Goal: Check status: Check status

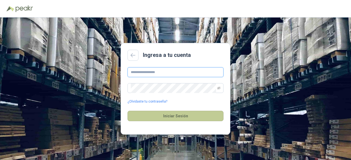
type input "**********"
click at [170, 114] on button "Iniciar Sesión" at bounding box center [176, 116] width 96 height 10
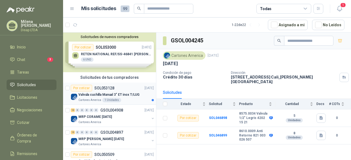
click at [121, 89] on div "Por cotizar SOL053128 [DATE]" at bounding box center [112, 88] width 83 height 7
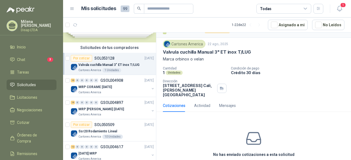
scroll to position [31, 0]
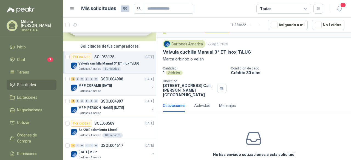
click at [106, 88] on p "MRP CORAME [DATE]" at bounding box center [94, 85] width 33 height 5
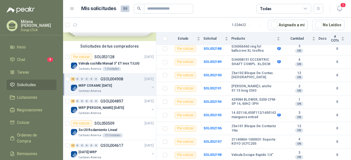
scroll to position [82, 0]
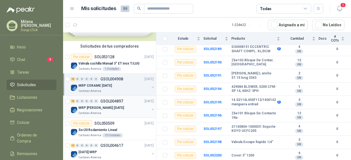
click at [123, 108] on div "MRP [PERSON_NAME] [DATE]" at bounding box center [113, 108] width 71 height 7
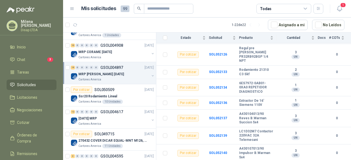
scroll to position [74, 0]
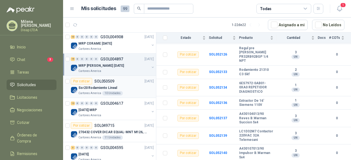
click at [122, 85] on div "Ssr20 Rodamiento Lineal" at bounding box center [115, 88] width 75 height 7
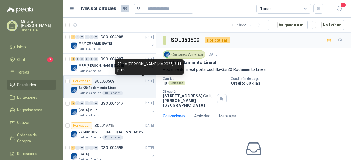
click at [155, 72] on div "29 de [PERSON_NAME] de 2025, 3:11 p. m." at bounding box center [149, 67] width 69 height 15
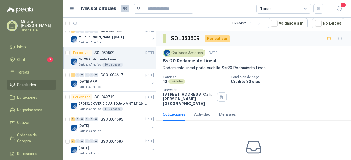
scroll to position [105, 0]
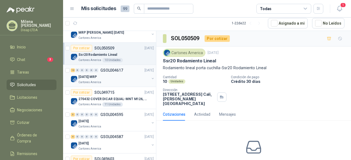
click at [117, 78] on div "[DATE] MRP" at bounding box center [113, 77] width 71 height 7
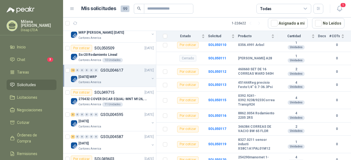
scroll to position [159, 0]
